Goal: Check status

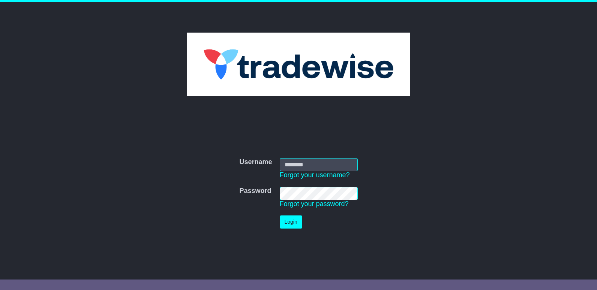
type input "**********"
click at [289, 223] on button "Login" at bounding box center [291, 222] width 22 height 13
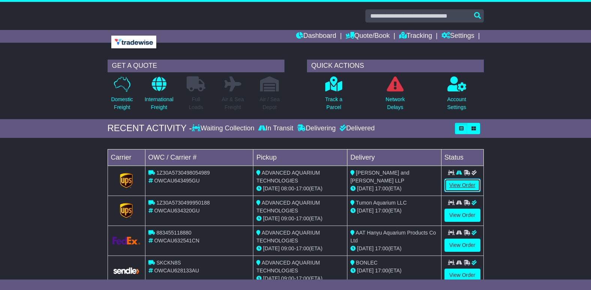
click at [452, 183] on link "View Order" at bounding box center [463, 185] width 36 height 13
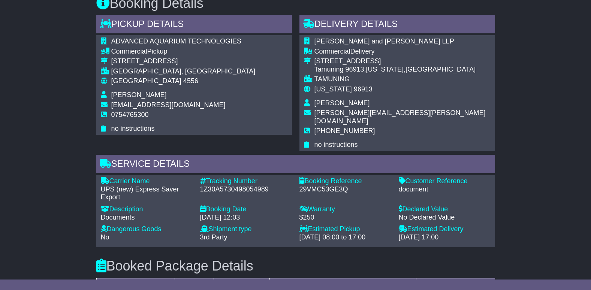
scroll to position [300, 0]
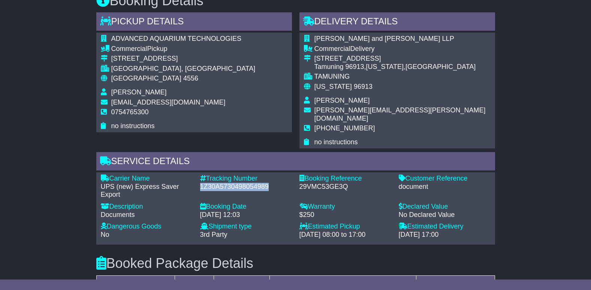
drag, startPoint x: 200, startPoint y: 177, endPoint x: 271, endPoint y: 180, distance: 71.3
click at [272, 183] on div "1Z30A5730498054989" at bounding box center [246, 187] width 92 height 8
drag, startPoint x: 271, startPoint y: 180, endPoint x: 253, endPoint y: 180, distance: 18.0
copy div "1Z30A5730498054989"
